Goal: Task Accomplishment & Management: Manage account settings

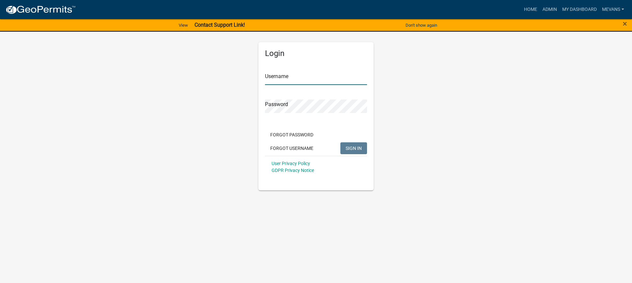
type input "Mevans"
click at [352, 150] on span "SIGN IN" at bounding box center [354, 147] width 16 height 5
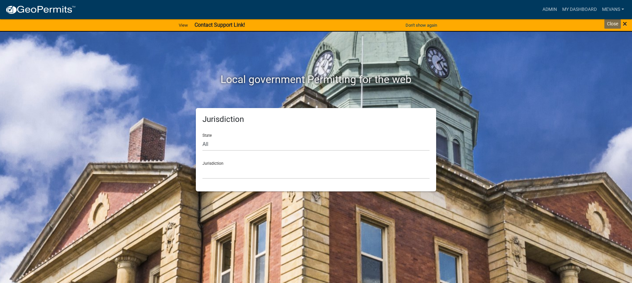
click at [626, 25] on span "×" at bounding box center [625, 23] width 4 height 9
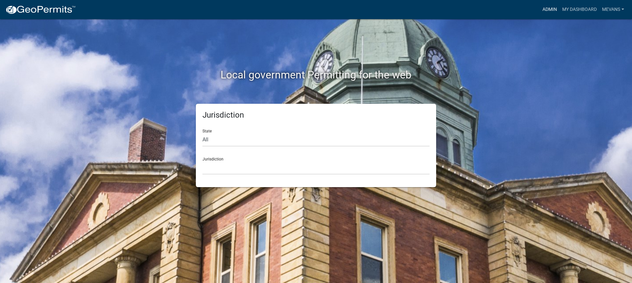
click at [549, 8] on link "Admin" at bounding box center [550, 9] width 20 height 13
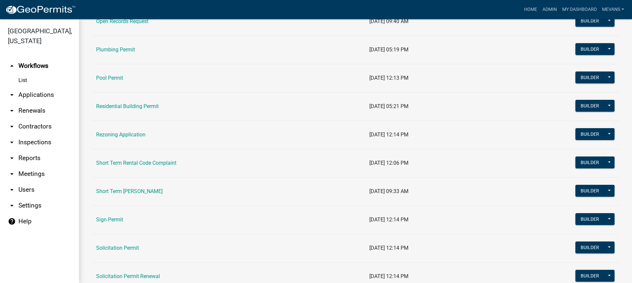
scroll to position [714, 0]
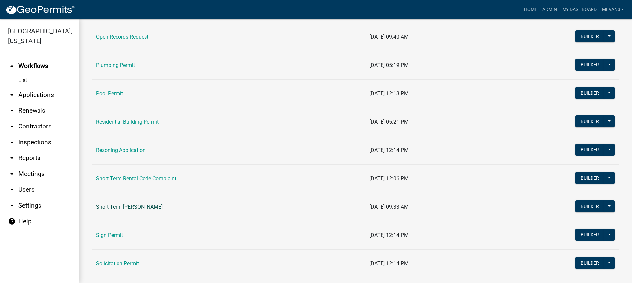
click at [154, 207] on link "Short Term Rental Registration" at bounding box center [129, 206] width 66 height 6
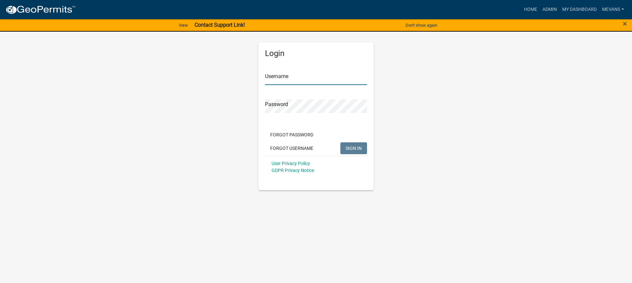
type input "Mevans"
drag, startPoint x: 201, startPoint y: 11, endPoint x: 303, endPoint y: 7, distance: 102.1
click at [303, 7] on div "Home Admin My Dashboard Mevans Admin Account Logout" at bounding box center [354, 9] width 546 height 13
